Goal: Task Accomplishment & Management: Manage account settings

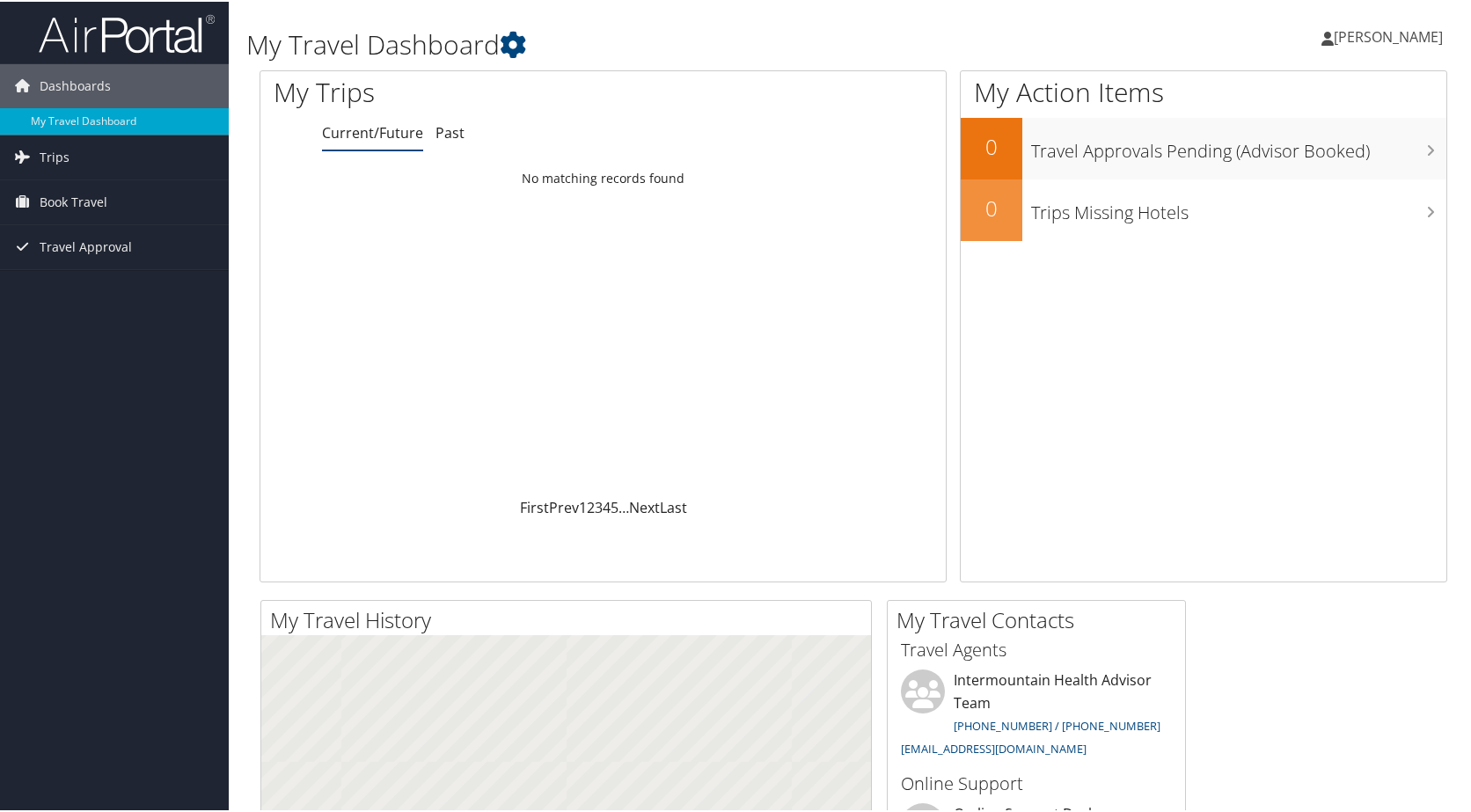
click at [1368, 38] on span "[PERSON_NAME]" at bounding box center [1389, 35] width 109 height 19
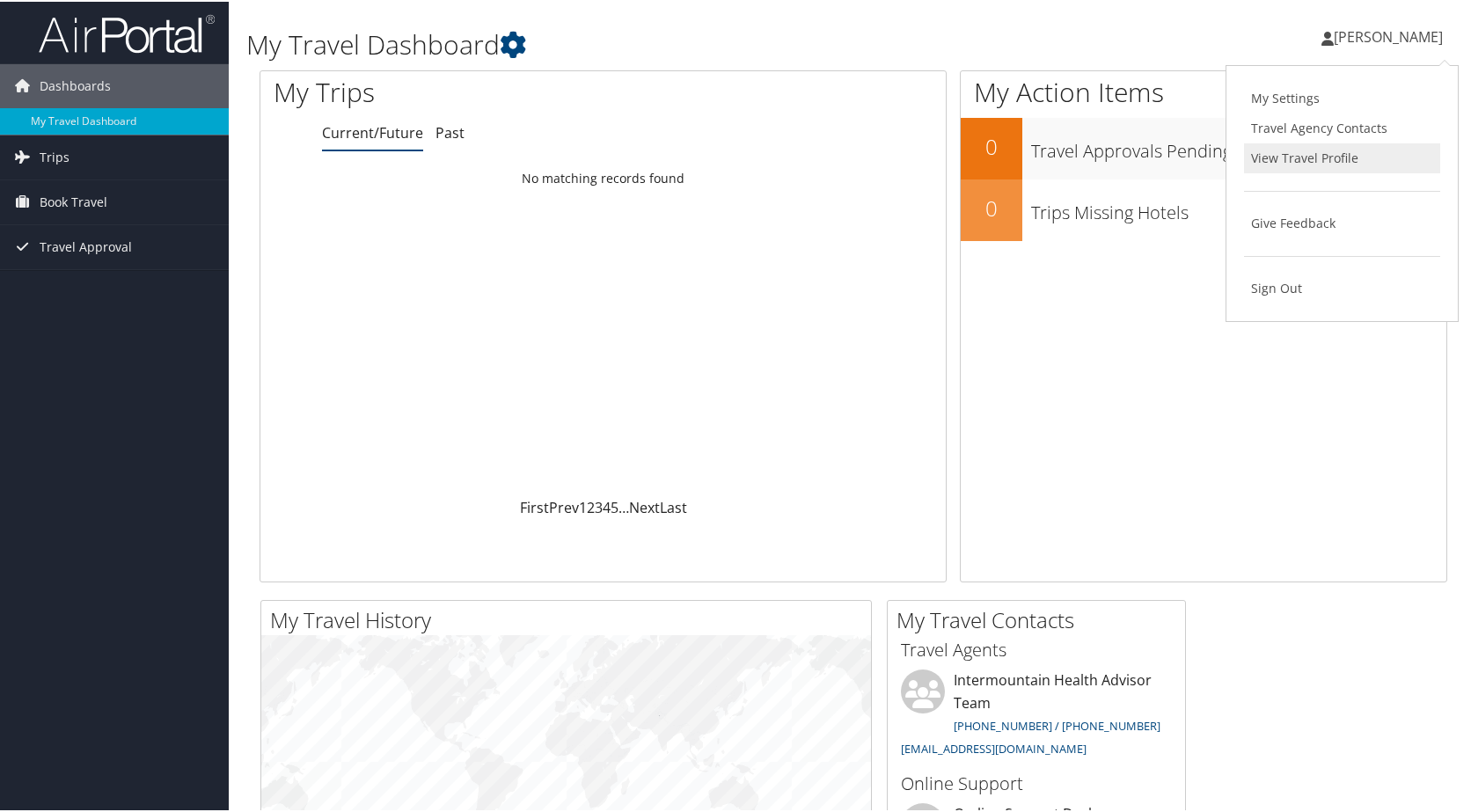
click at [1312, 155] on link "View Travel Profile" at bounding box center [1342, 157] width 197 height 30
